Goal: Task Accomplishment & Management: Manage account settings

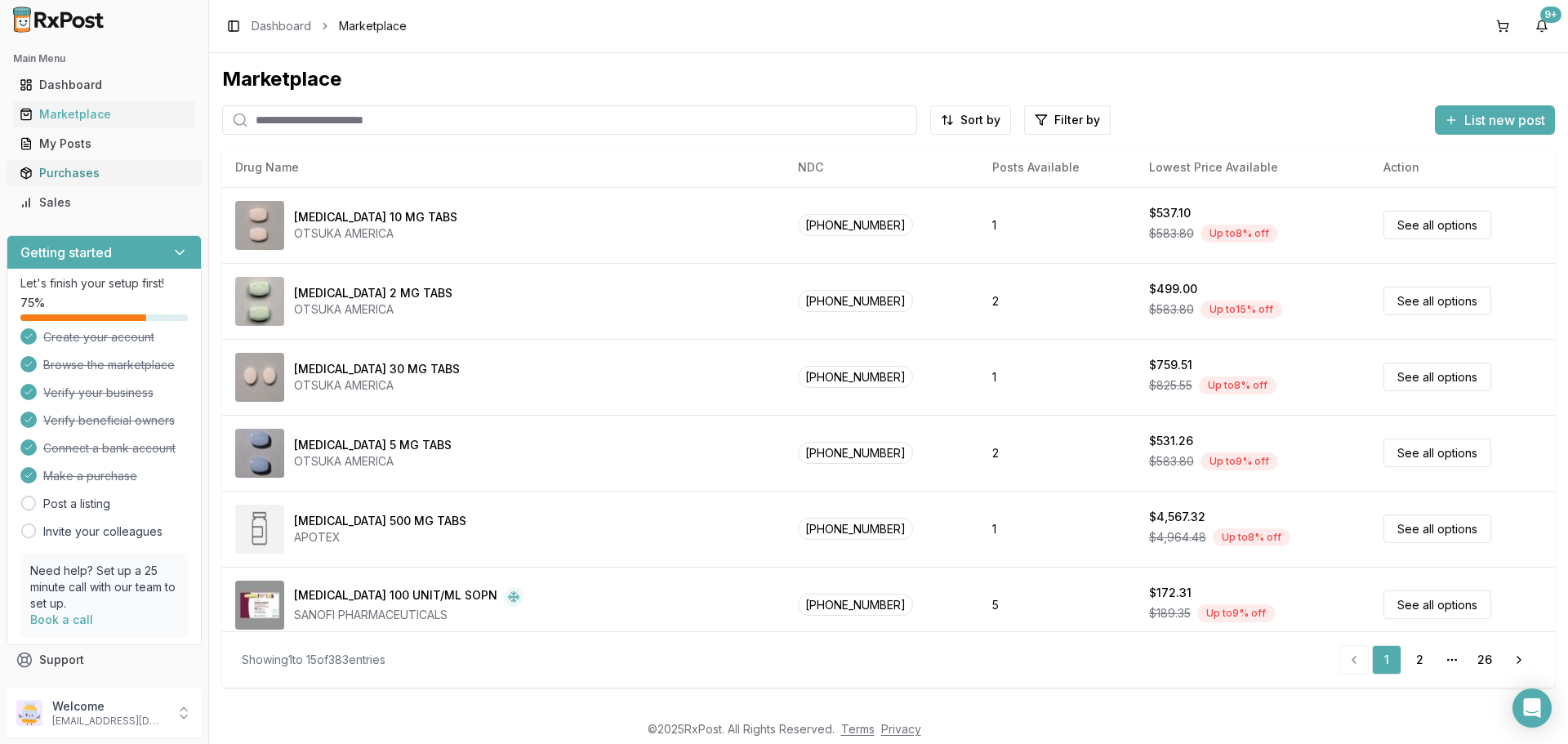
click at [65, 163] on link "Purchases" at bounding box center [104, 173] width 182 height 29
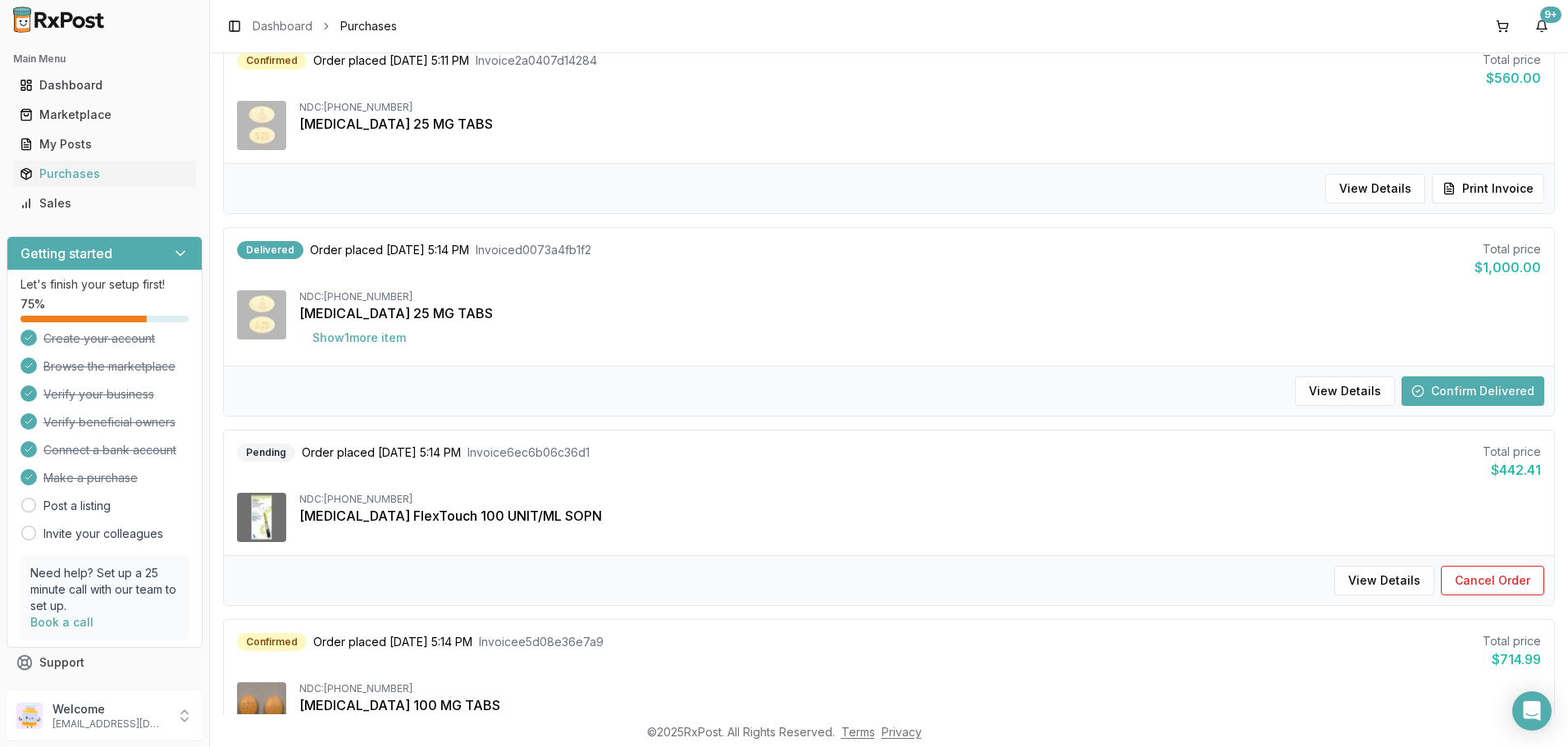
scroll to position [410, 0]
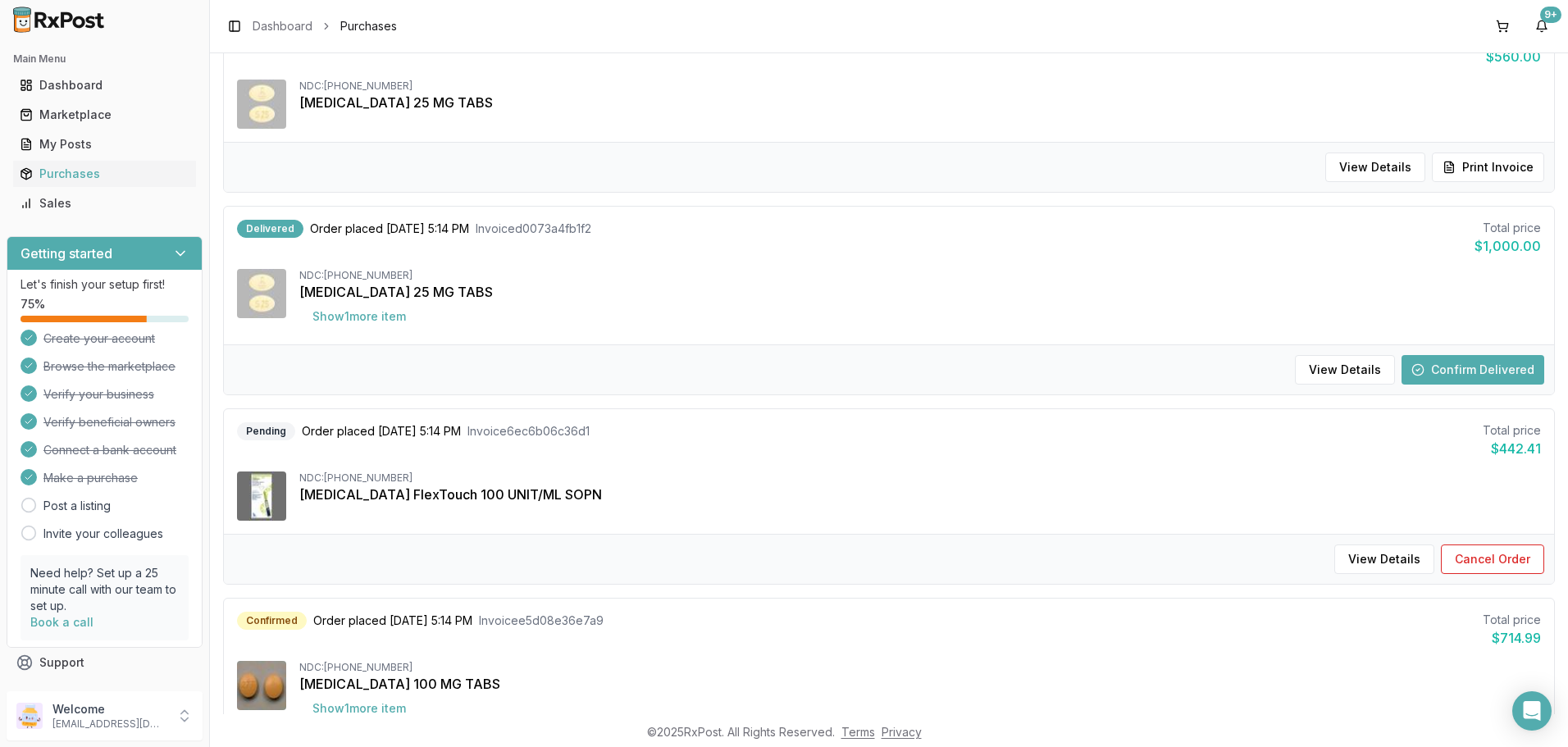
click at [1465, 368] on button "Confirm Delivered" at bounding box center [1473, 369] width 143 height 29
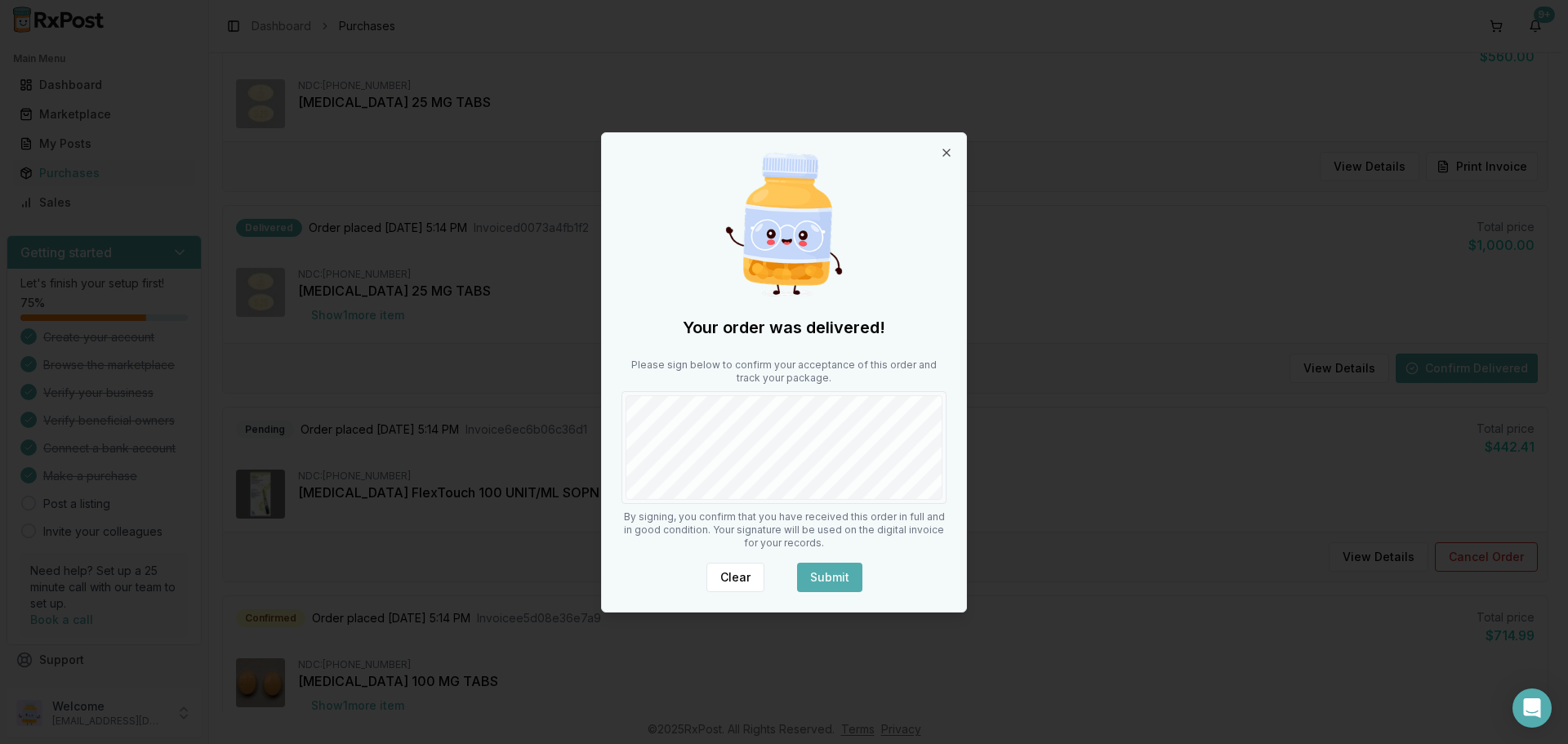
click at [826, 570] on button "Submit" at bounding box center [830, 577] width 66 height 29
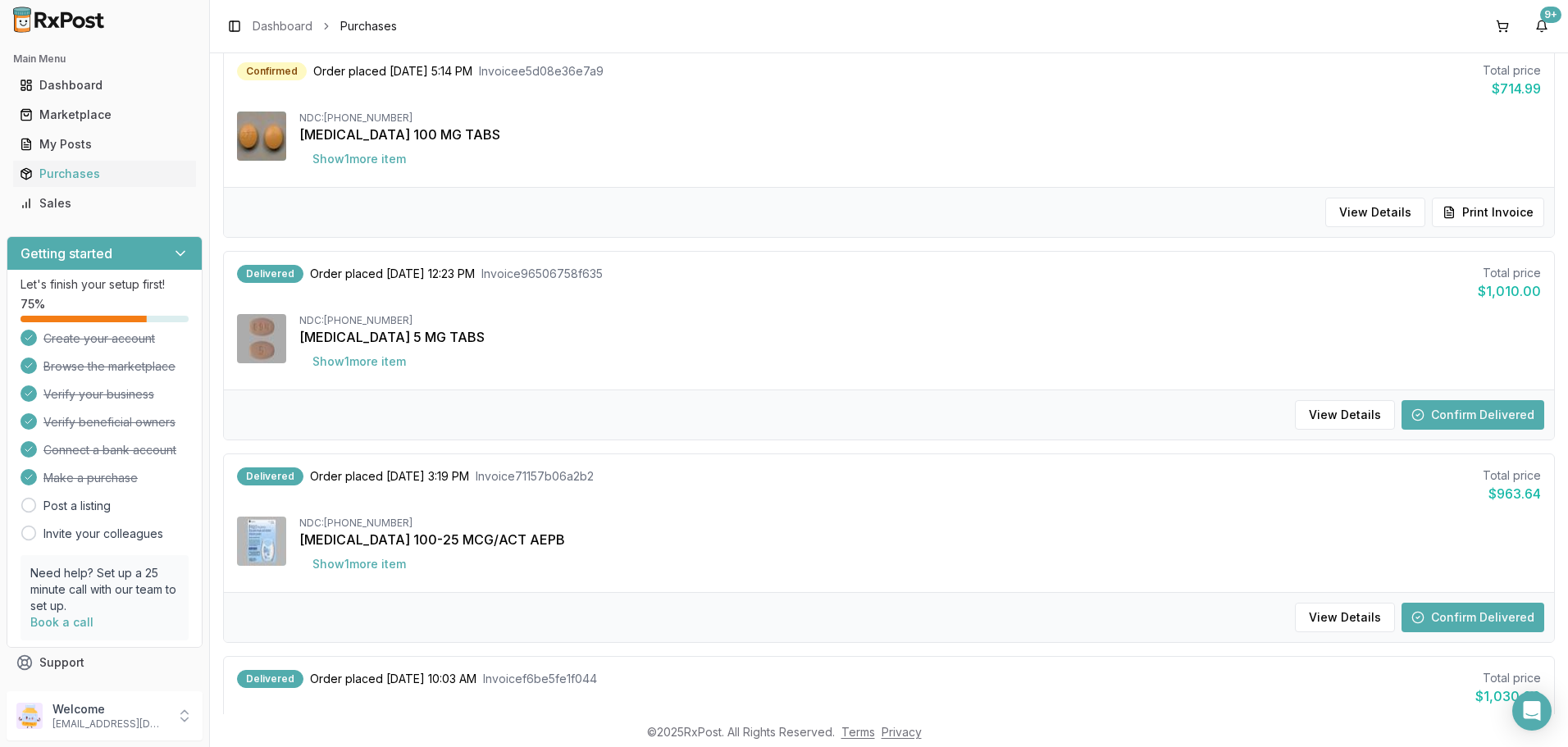
scroll to position [984, 0]
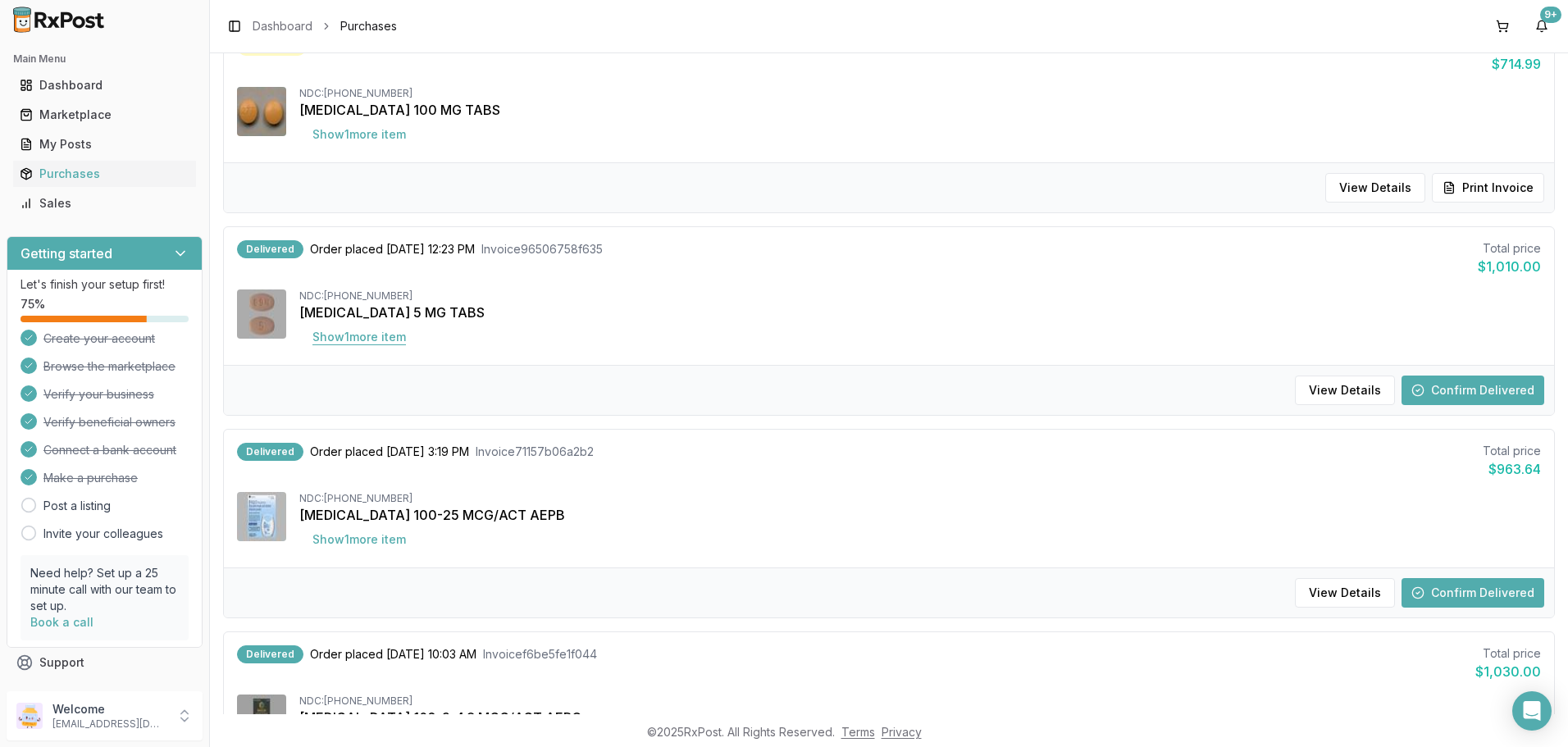
click at [341, 340] on button "Show 1 more item" at bounding box center [359, 336] width 120 height 29
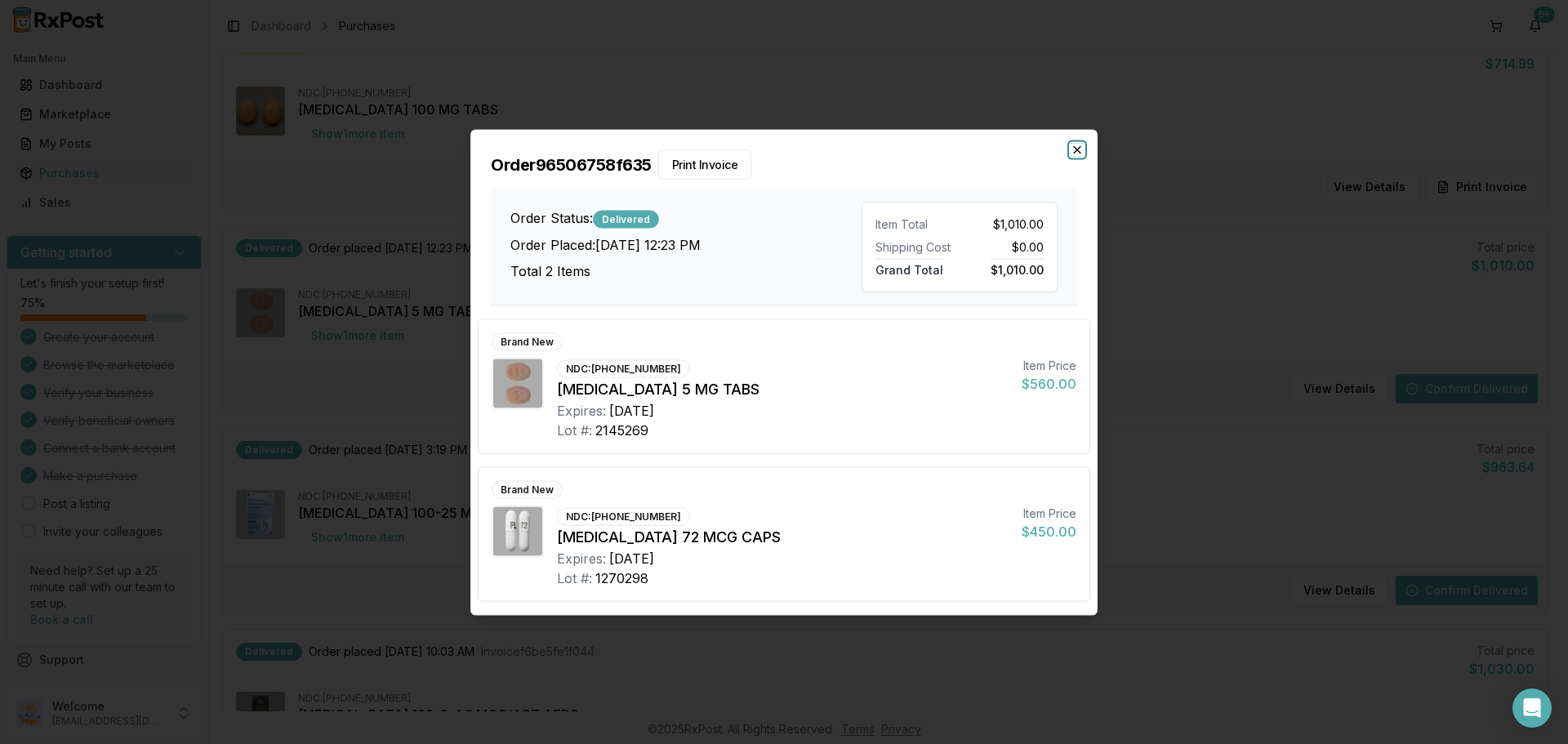
click at [1077, 152] on icon "button" at bounding box center [1077, 149] width 13 height 13
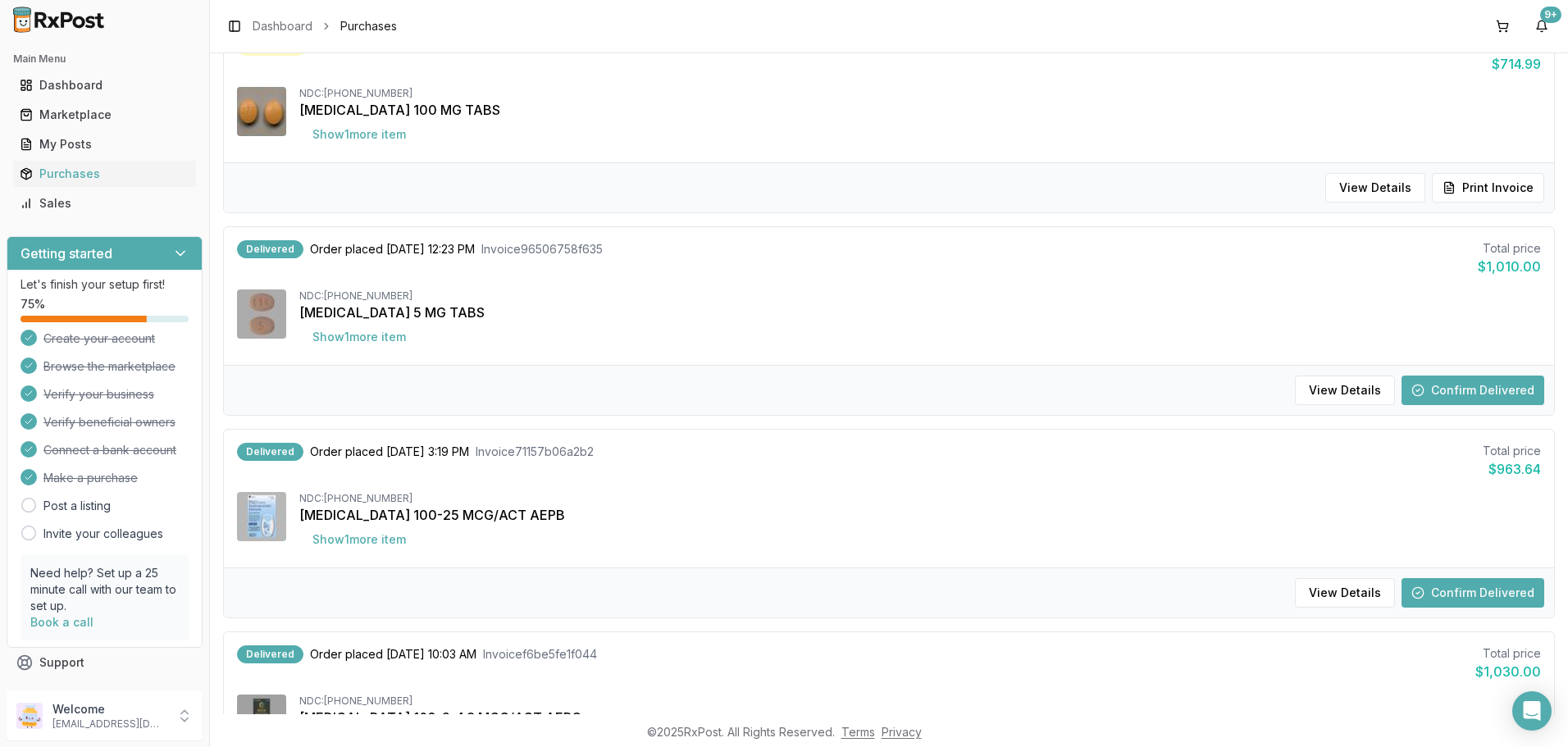
click at [1441, 383] on button "Confirm Delivered" at bounding box center [1473, 390] width 143 height 29
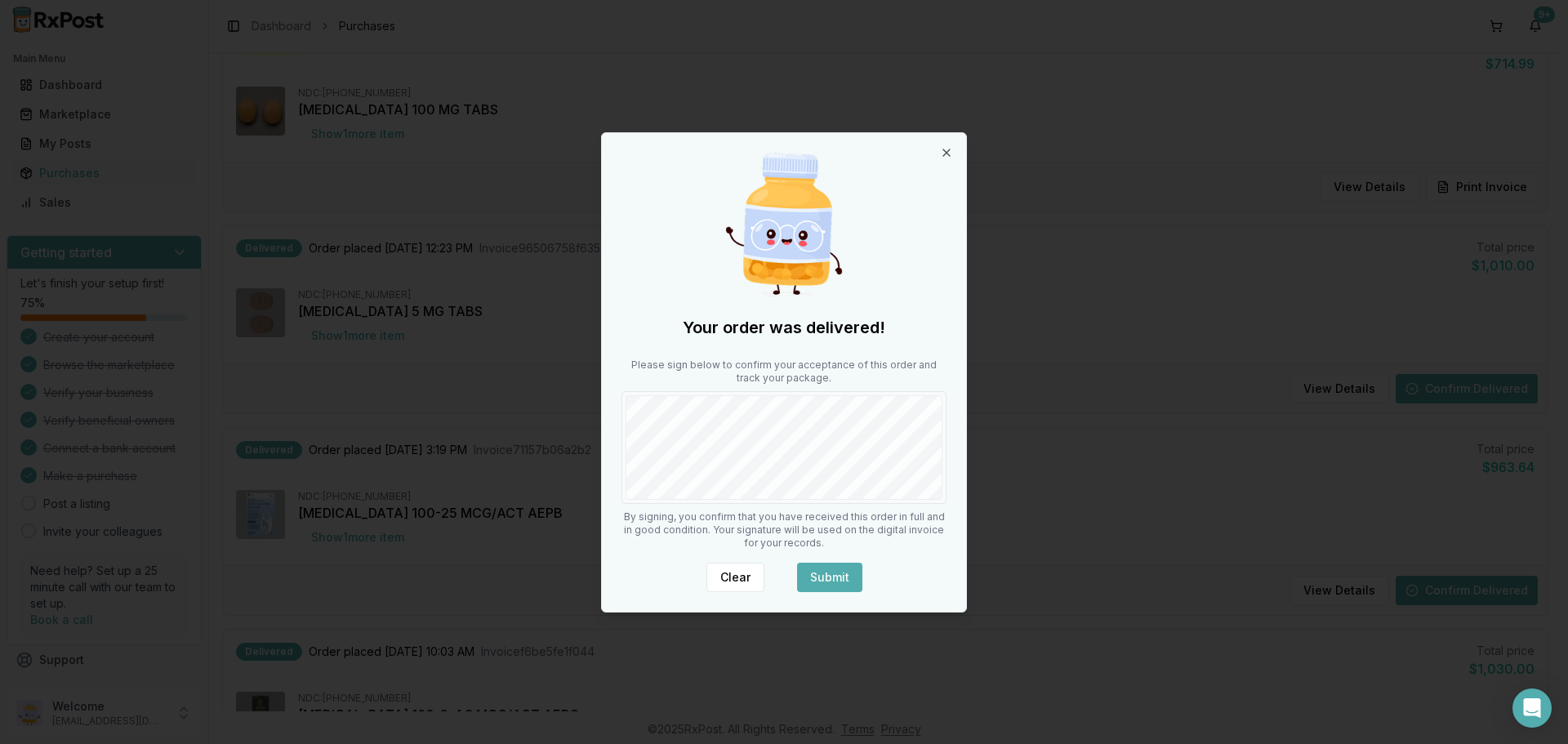
click at [827, 572] on button "Submit" at bounding box center [830, 577] width 66 height 29
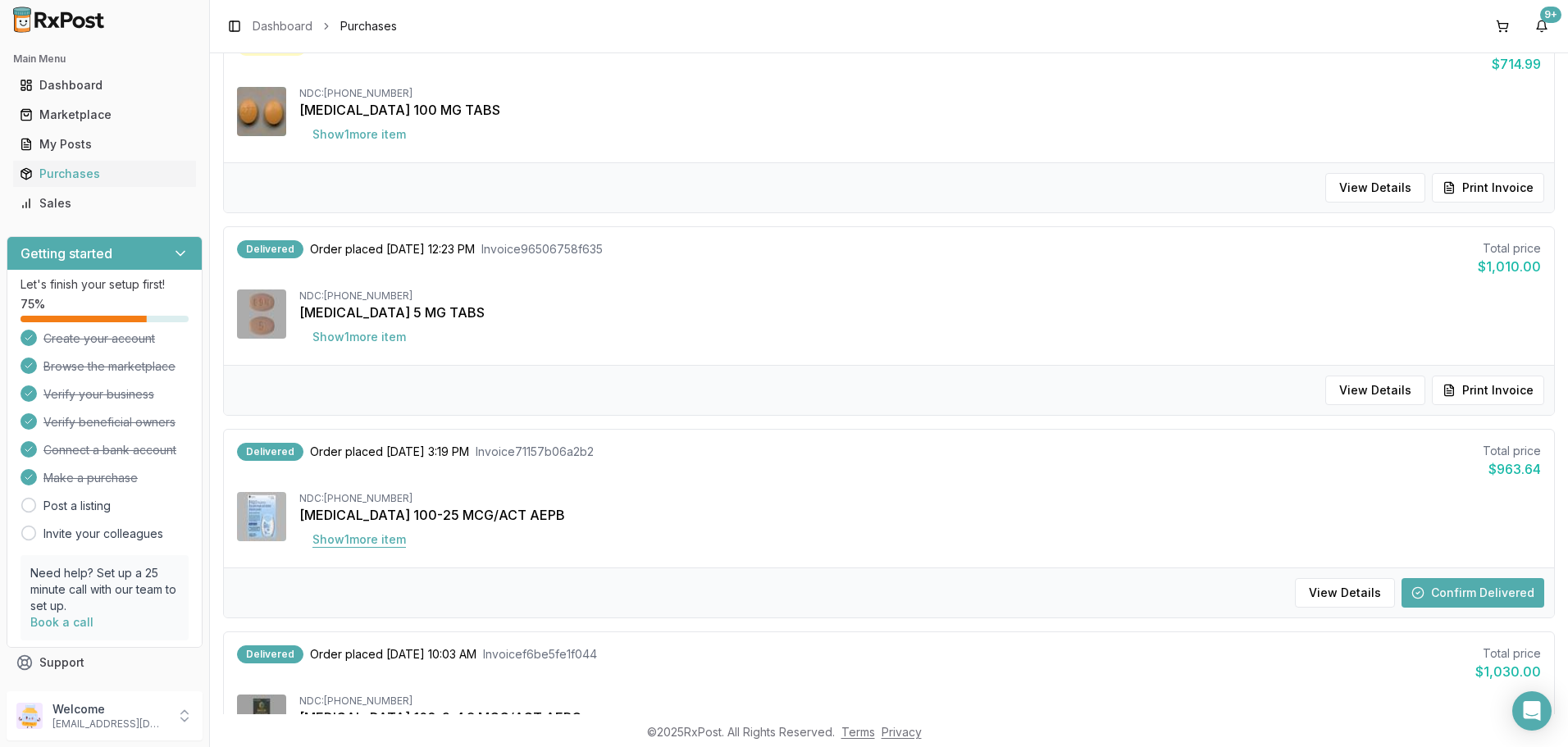
click at [339, 541] on button "Show 1 more item" at bounding box center [359, 539] width 120 height 29
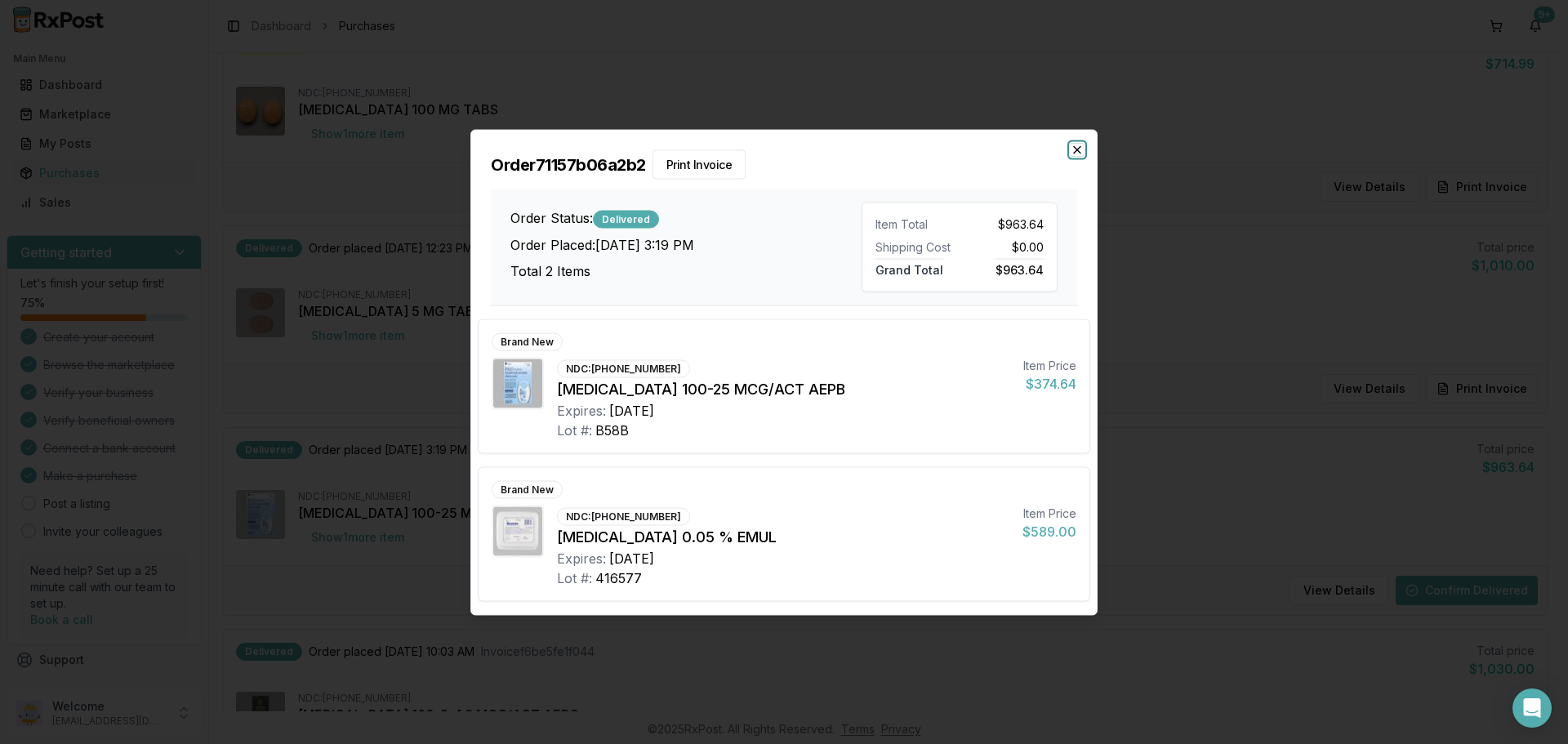
click at [1076, 147] on icon "button" at bounding box center [1077, 149] width 13 height 13
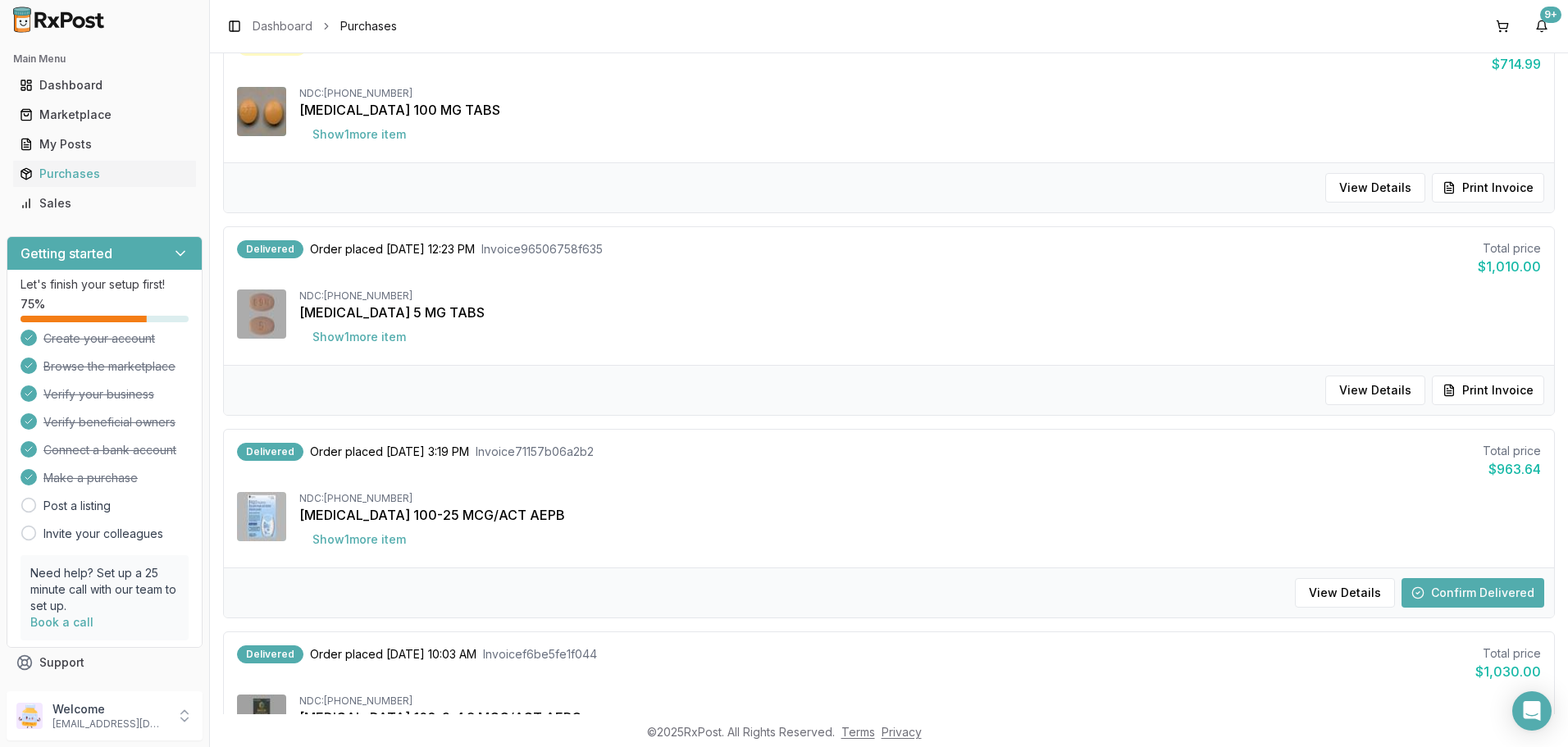
click at [1471, 590] on button "Confirm Delivered" at bounding box center [1473, 592] width 143 height 29
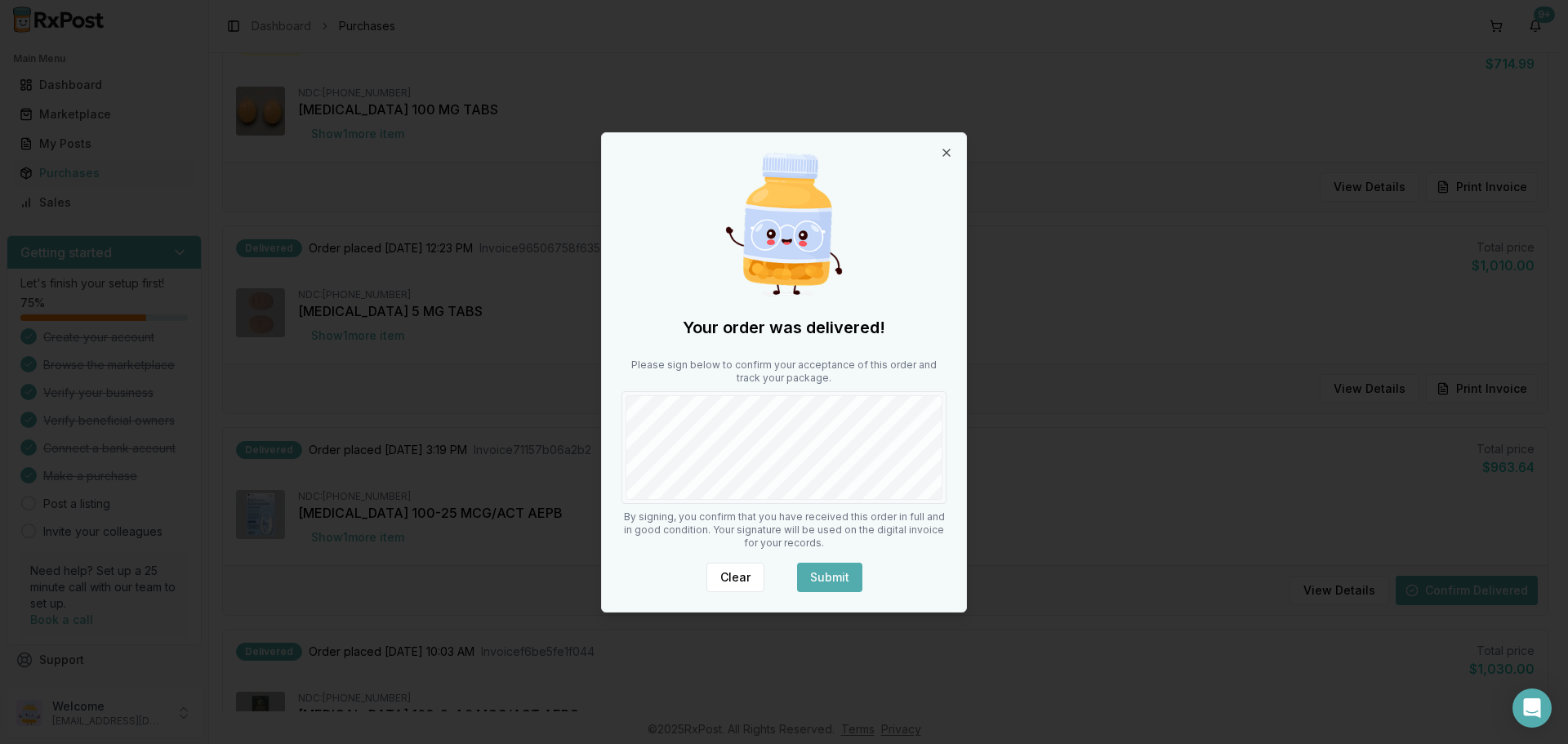
click at [831, 563] on button "Submit" at bounding box center [830, 577] width 66 height 29
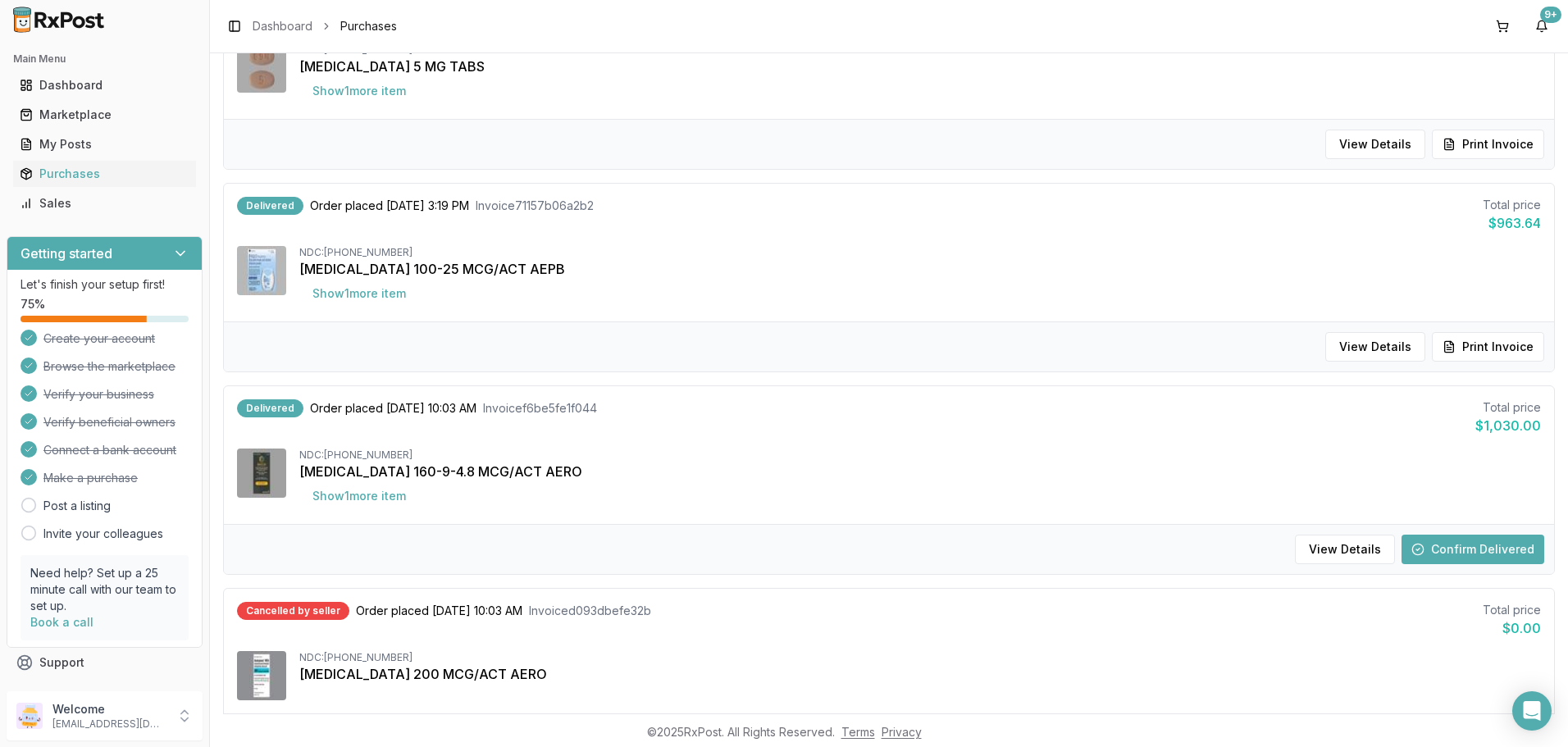
scroll to position [1311, 0]
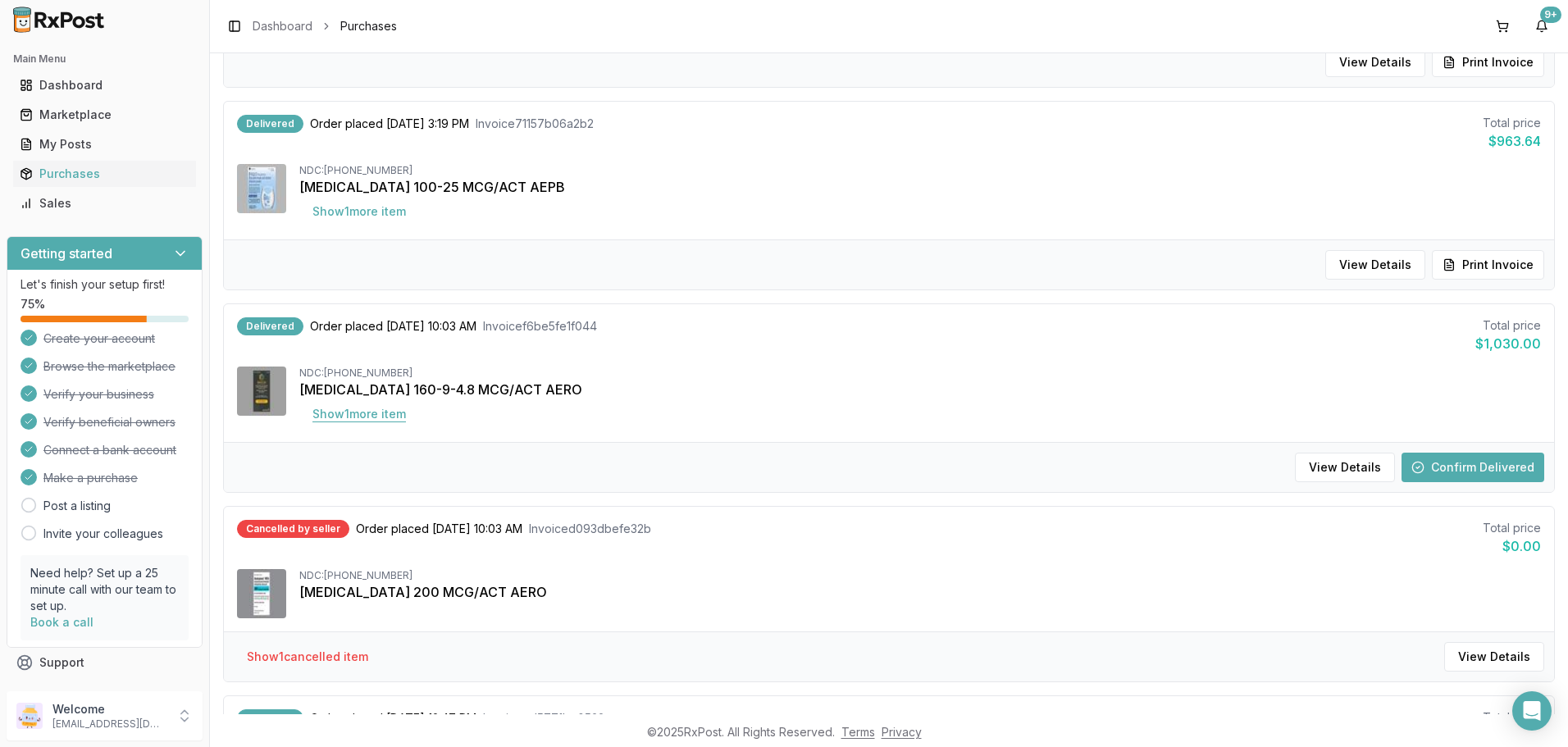
click at [361, 412] on button "Show 1 more item" at bounding box center [359, 413] width 120 height 29
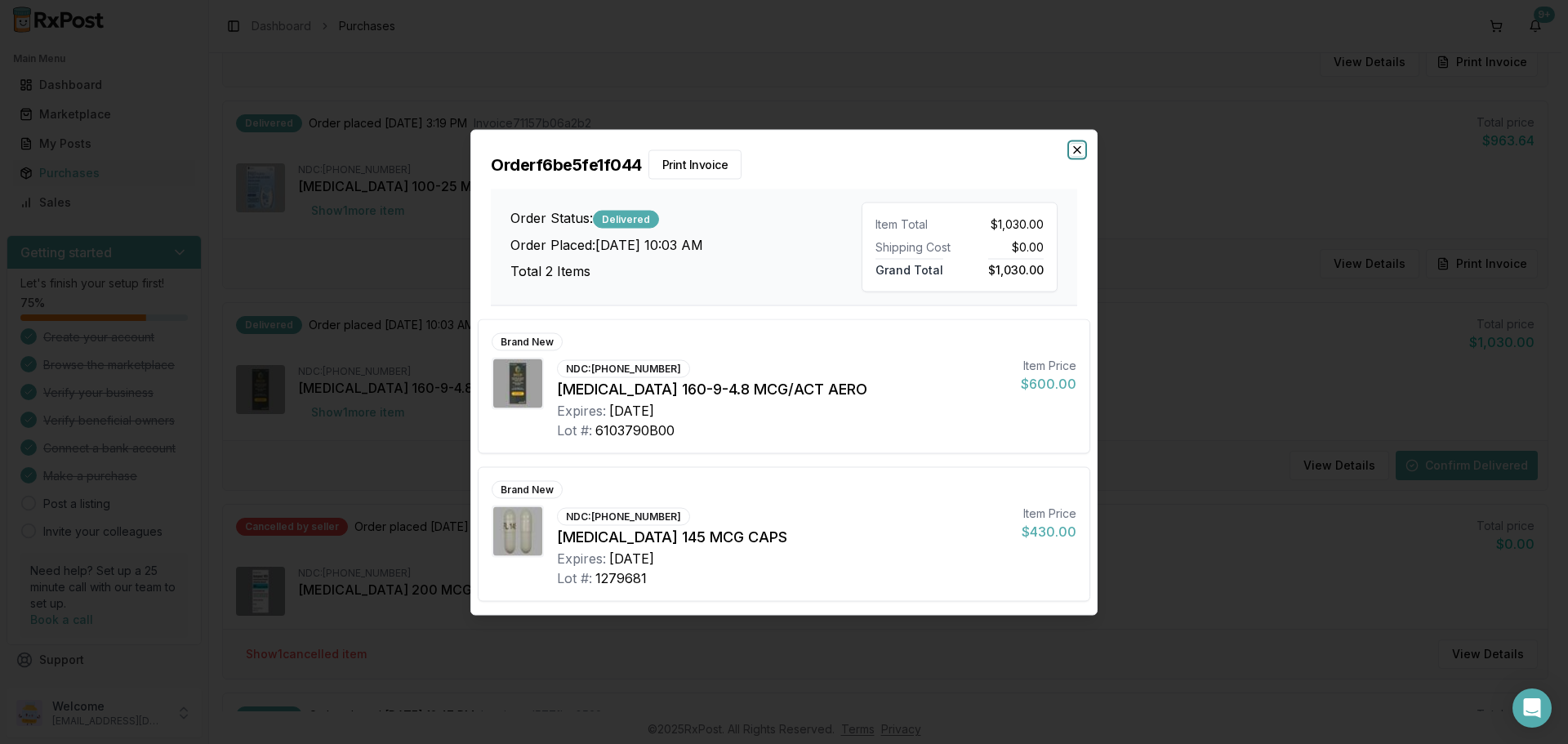
click at [1075, 150] on icon "button" at bounding box center [1077, 149] width 13 height 13
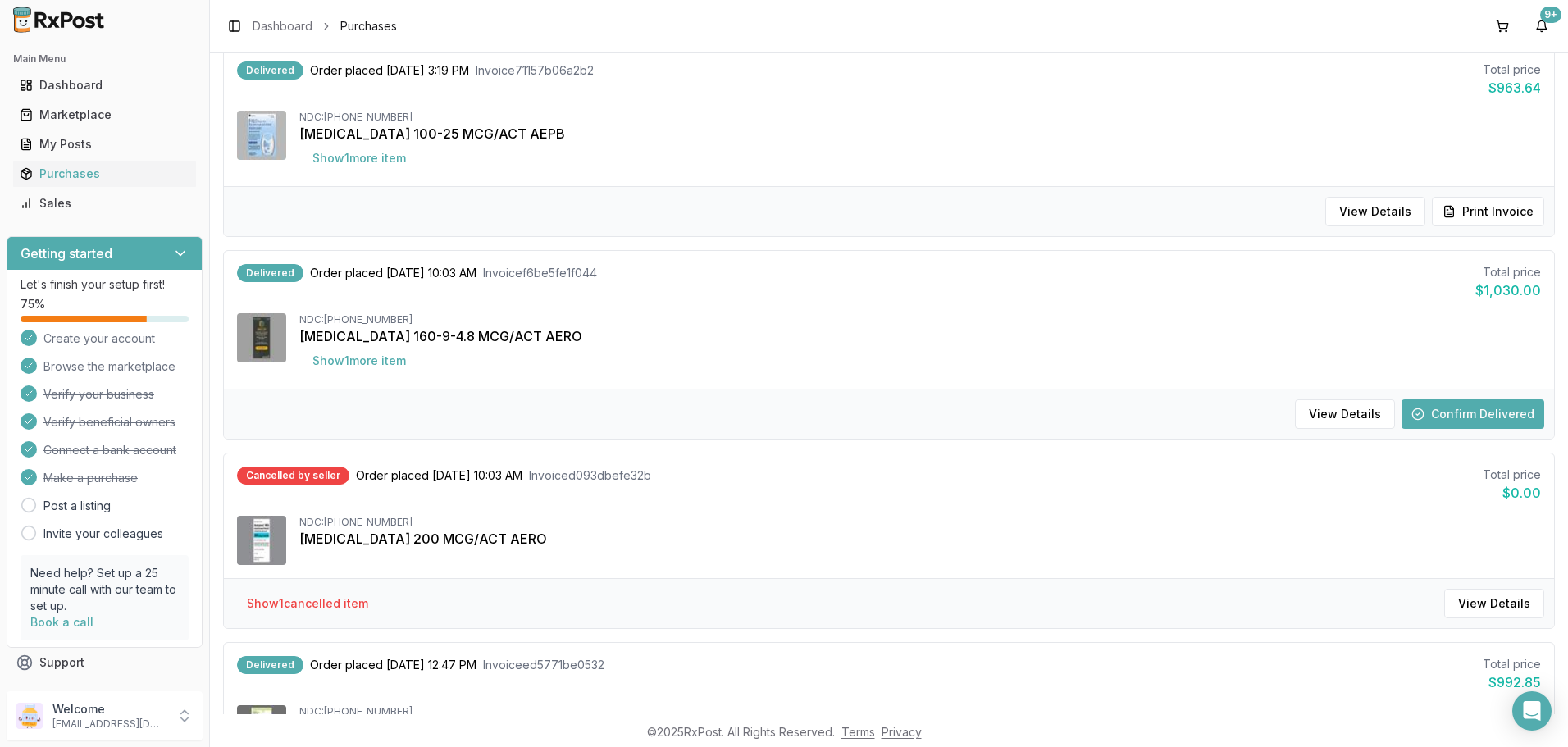
scroll to position [1393, 0]
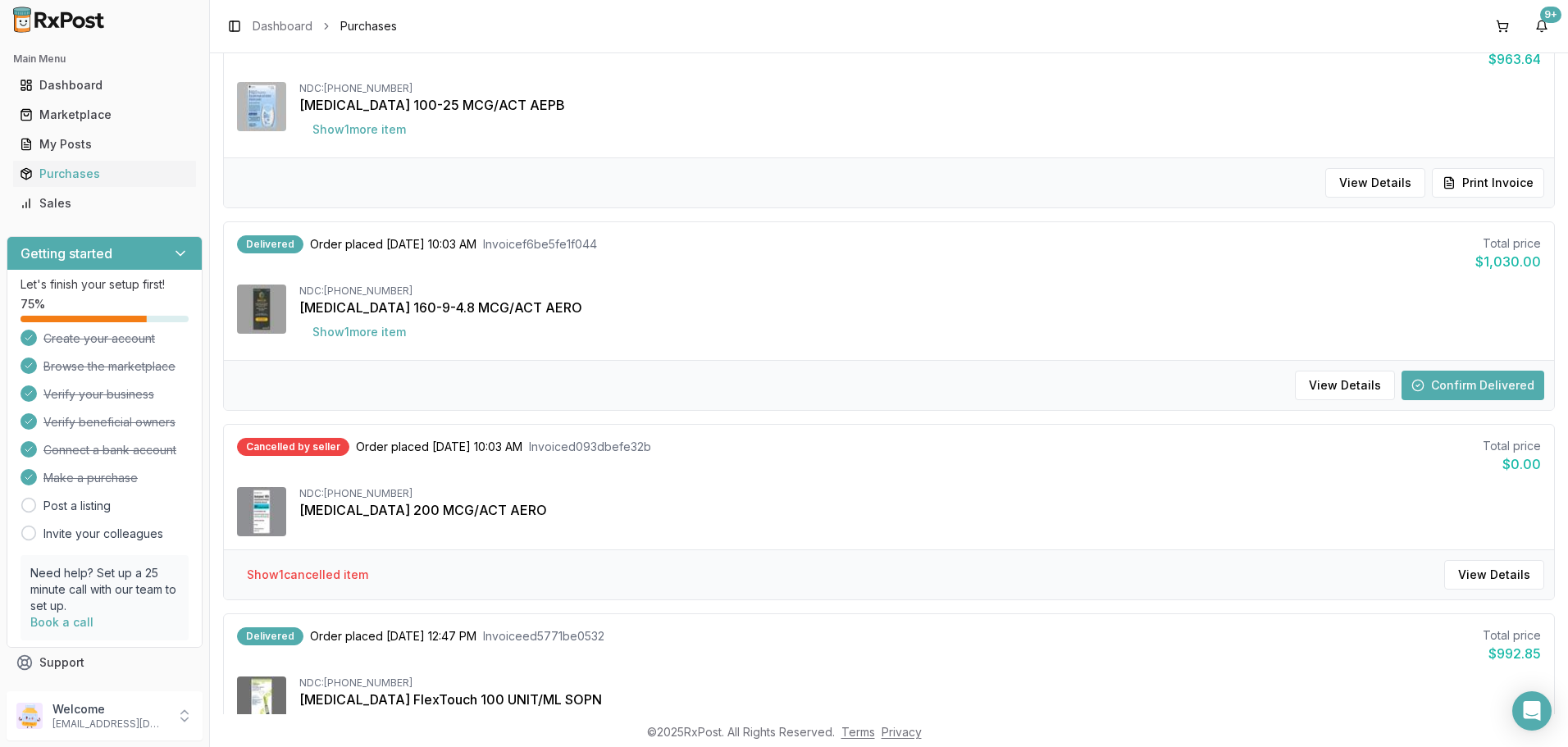
click at [1468, 376] on button "Confirm Delivered" at bounding box center [1473, 385] width 143 height 29
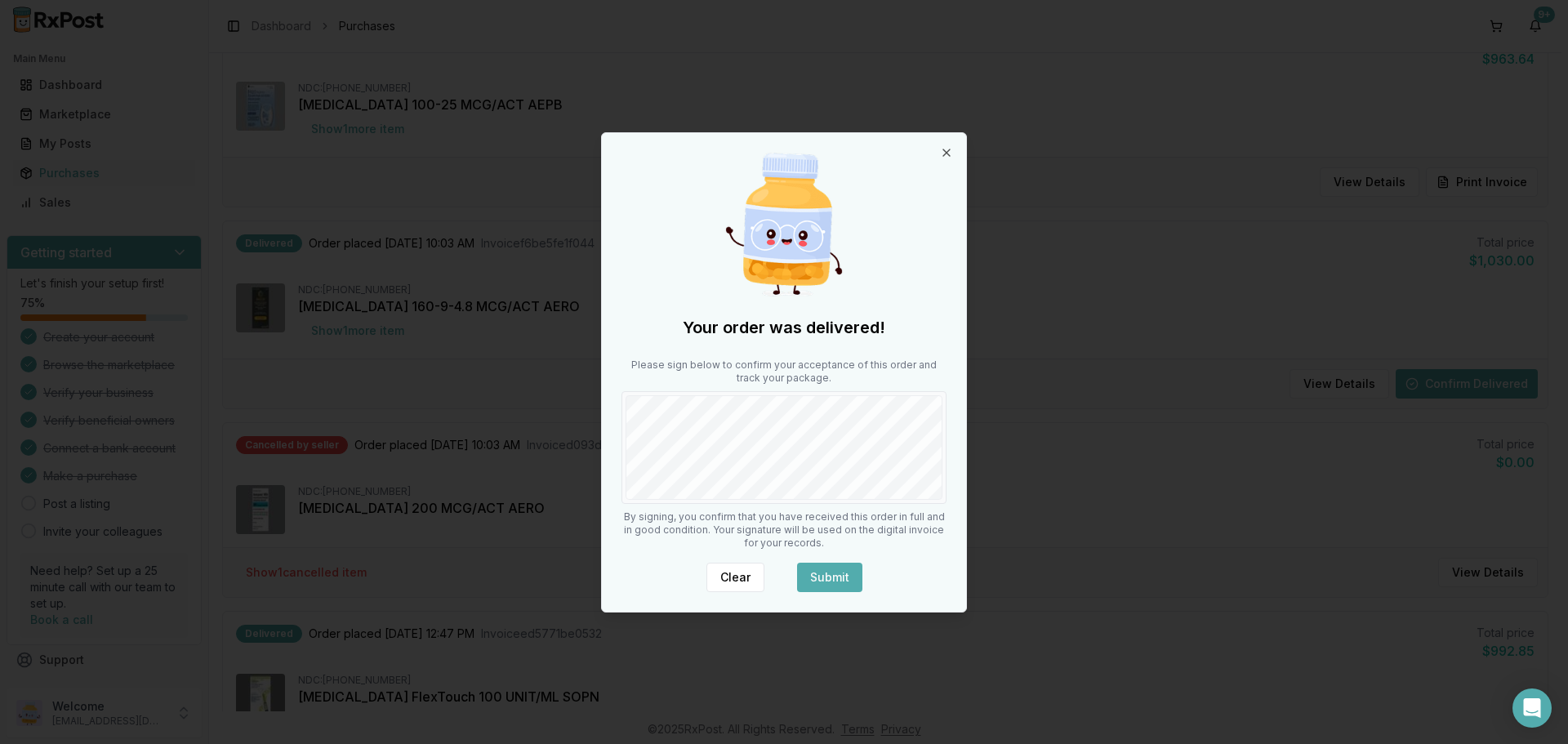
click at [825, 572] on button "Submit" at bounding box center [830, 577] width 66 height 29
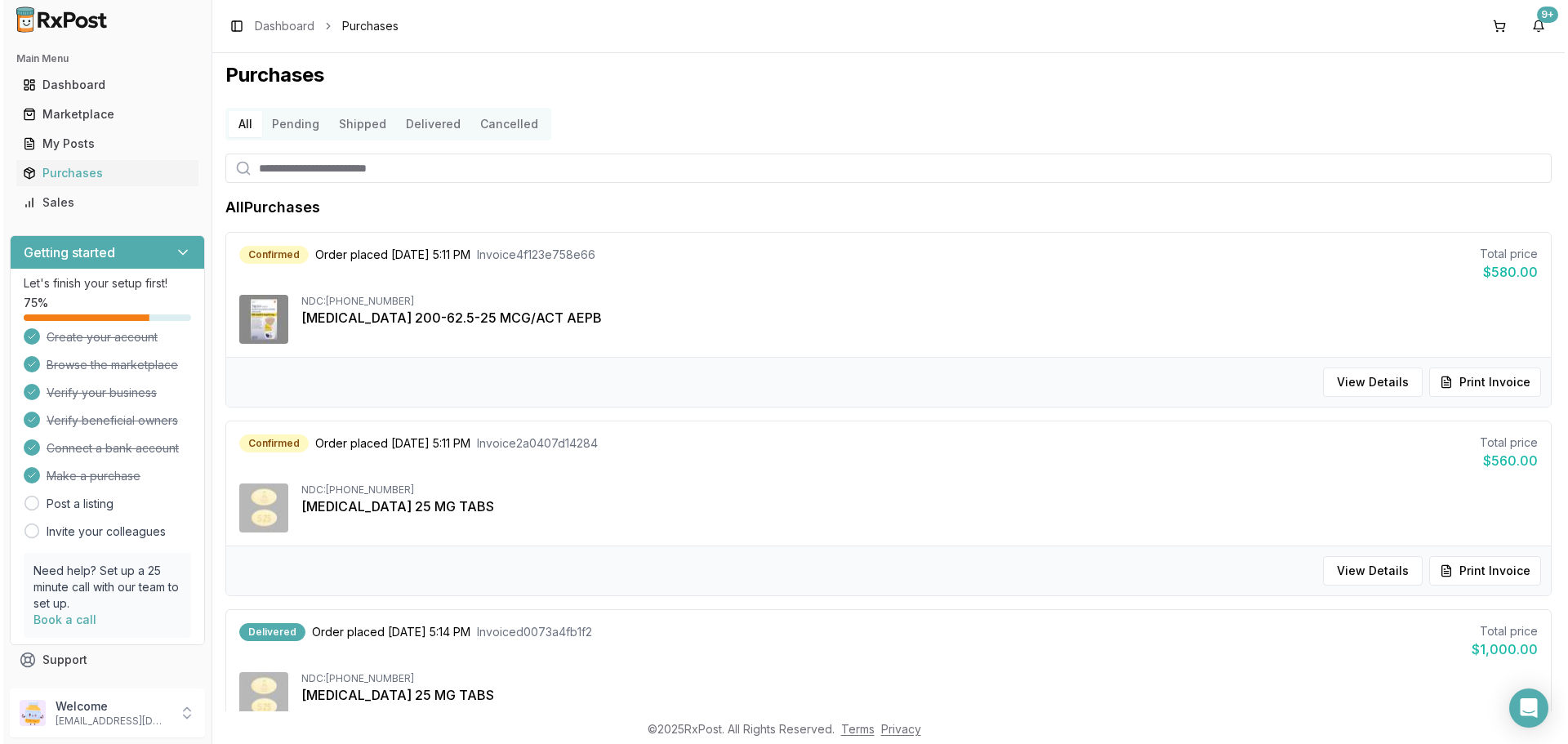
scroll to position [0, 0]
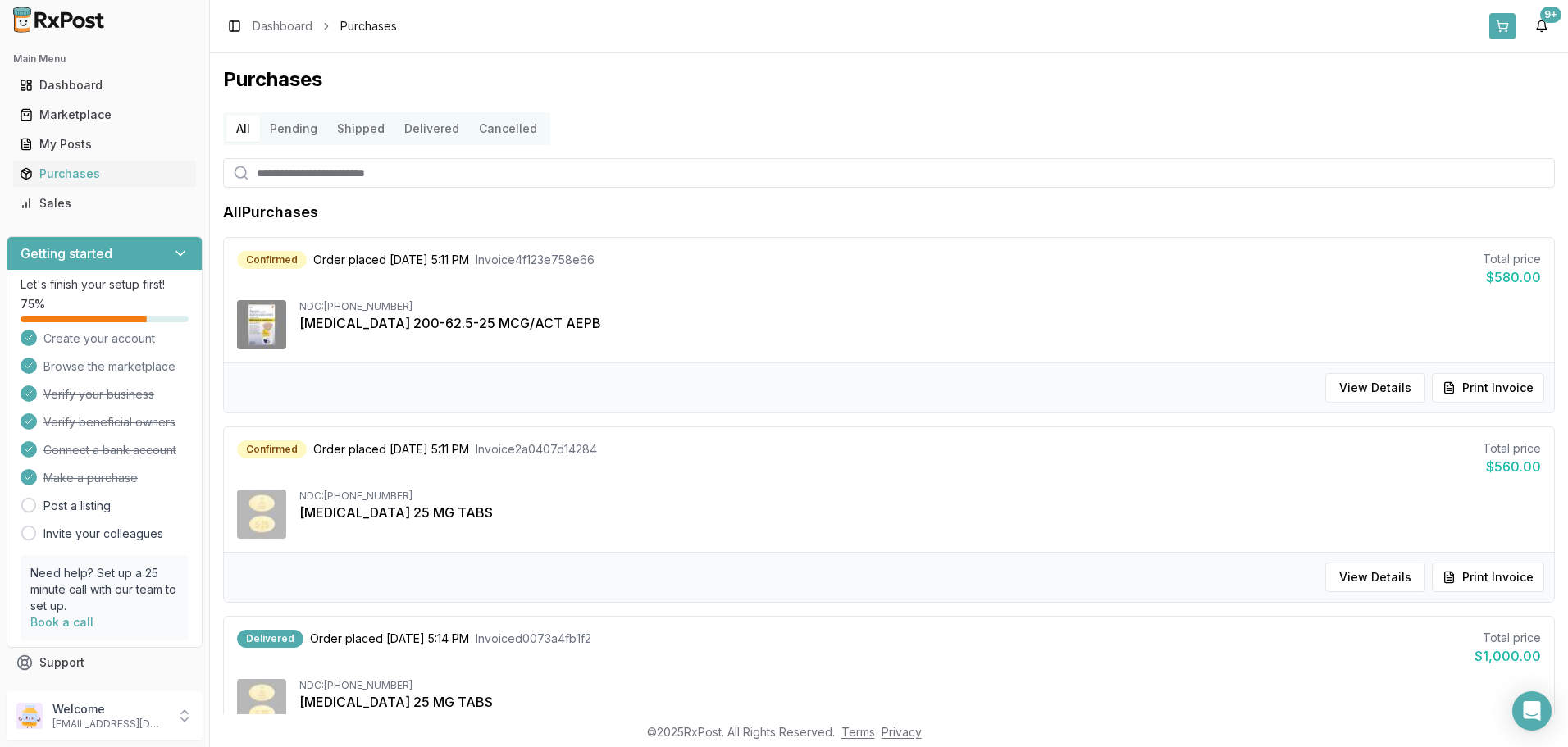
click at [1498, 31] on button at bounding box center [1502, 26] width 27 height 27
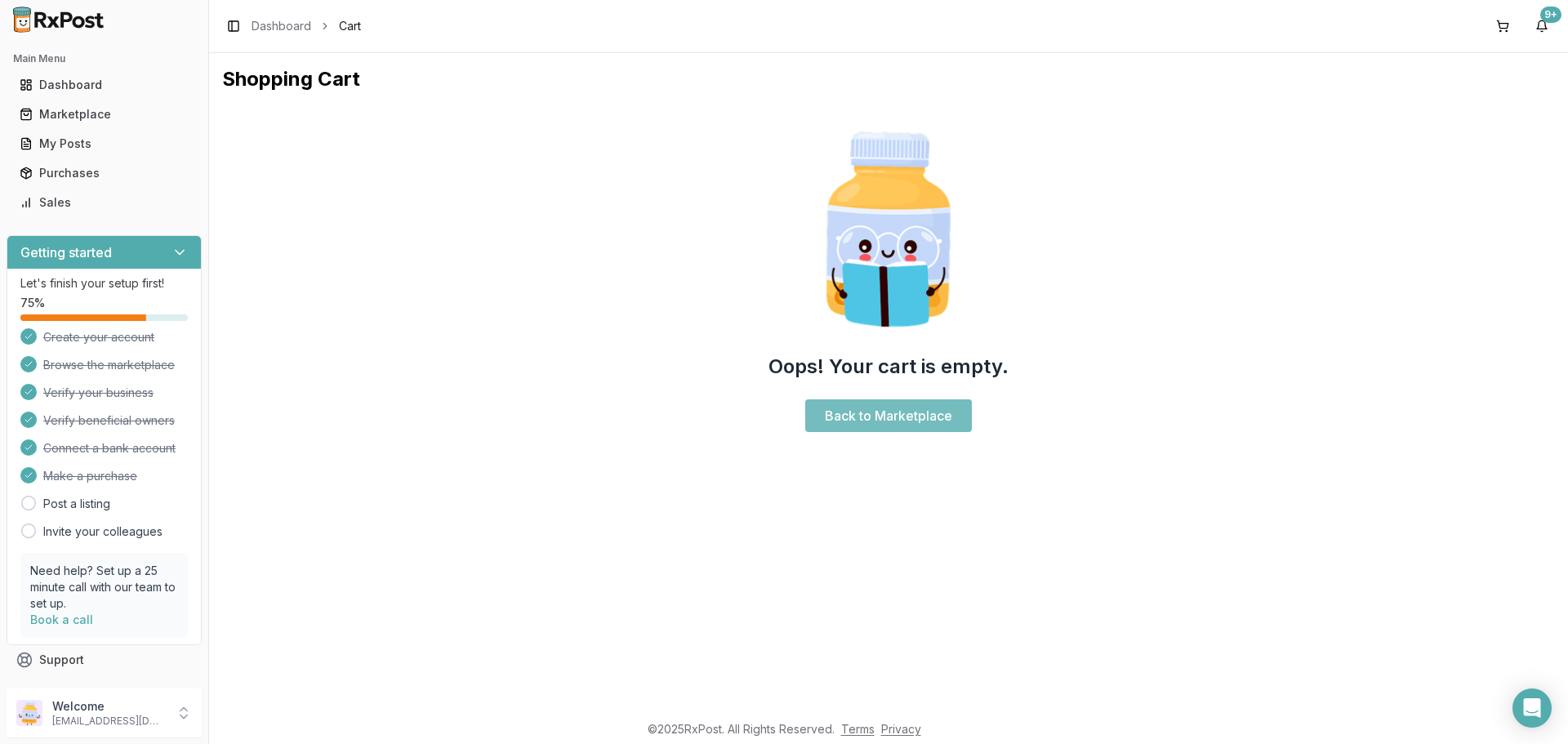
click at [868, 411] on link "Back to Marketplace" at bounding box center [888, 415] width 167 height 33
